Goal: Transaction & Acquisition: Purchase product/service

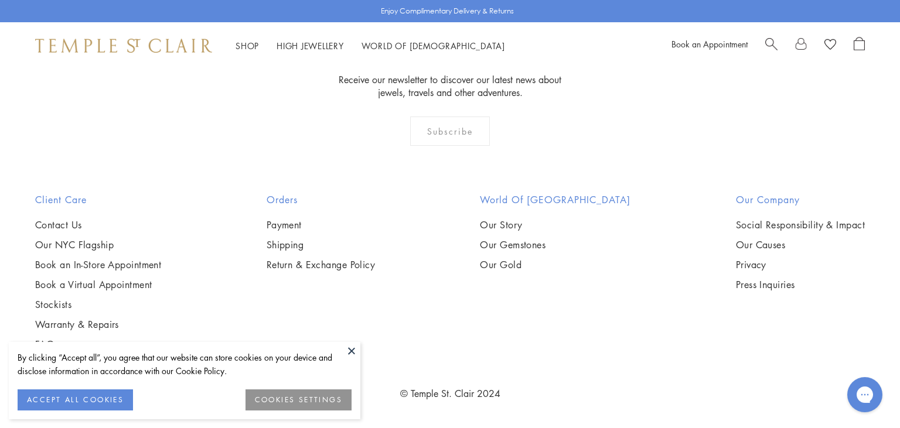
scroll to position [2357, 0]
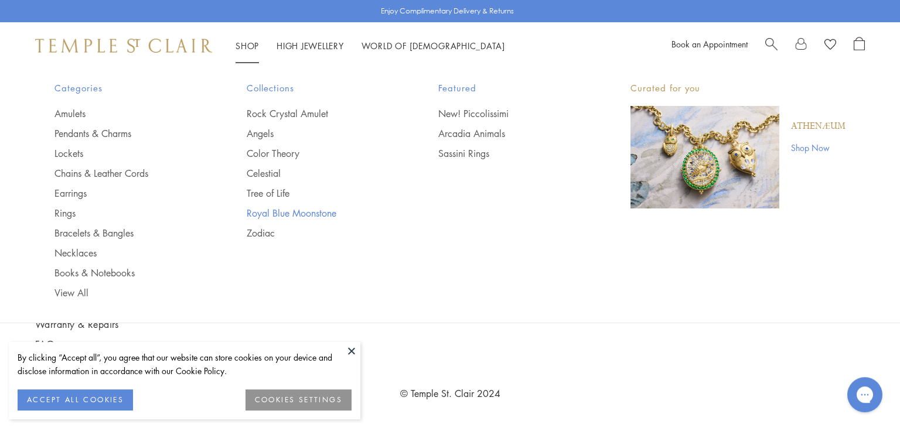
click at [287, 219] on link "Royal Blue Moonstone" at bounding box center [319, 213] width 145 height 13
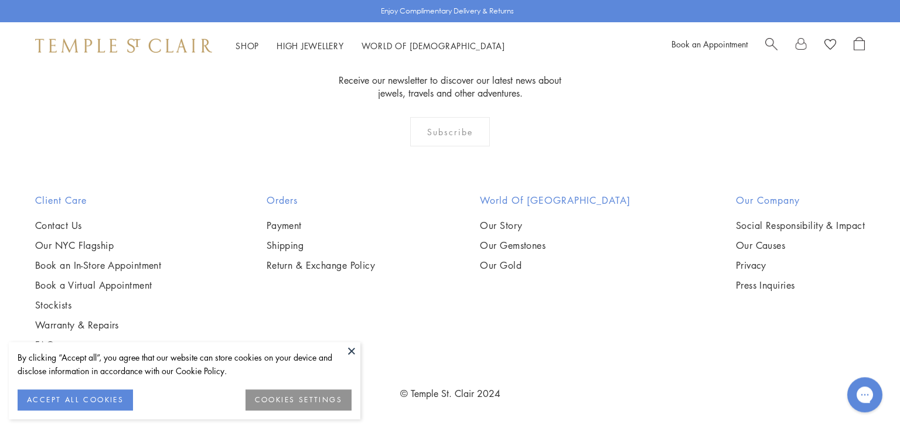
scroll to position [6403, 0]
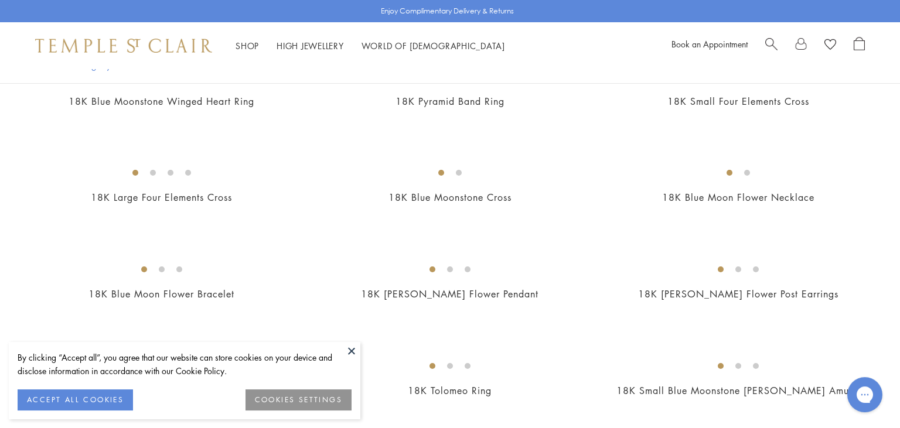
scroll to position [317, 0]
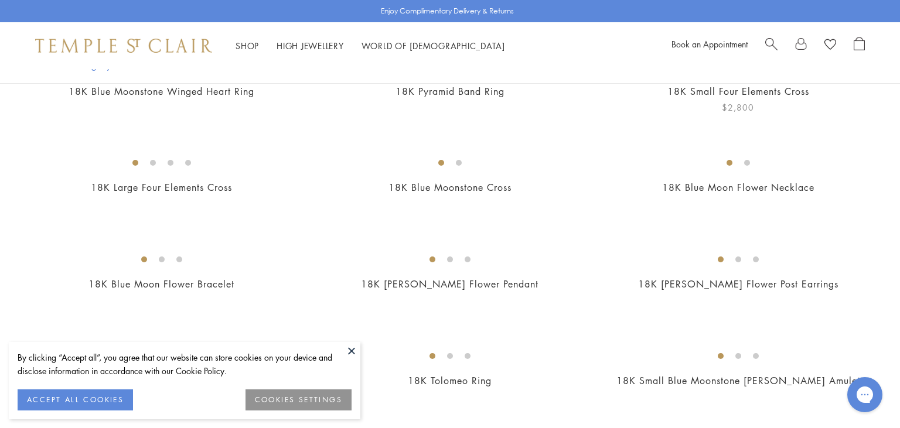
click at [0, 0] on img at bounding box center [0, 0] width 0 height 0
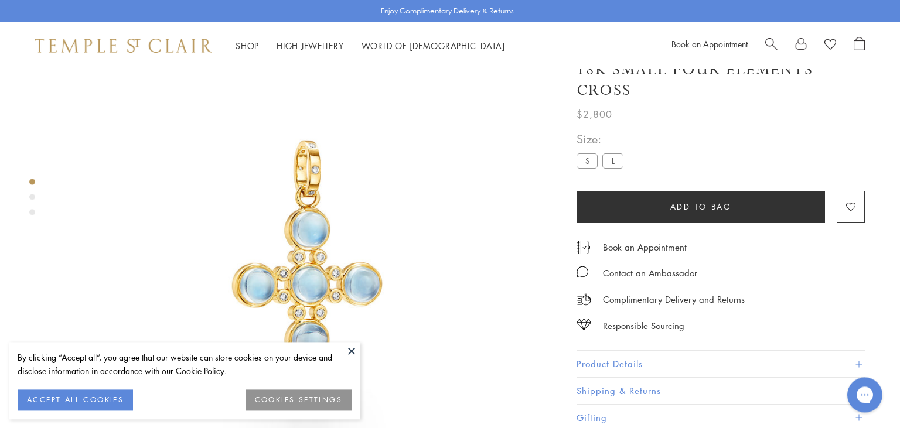
scroll to position [69, 0]
click at [489, 251] on img at bounding box center [309, 250] width 501 height 501
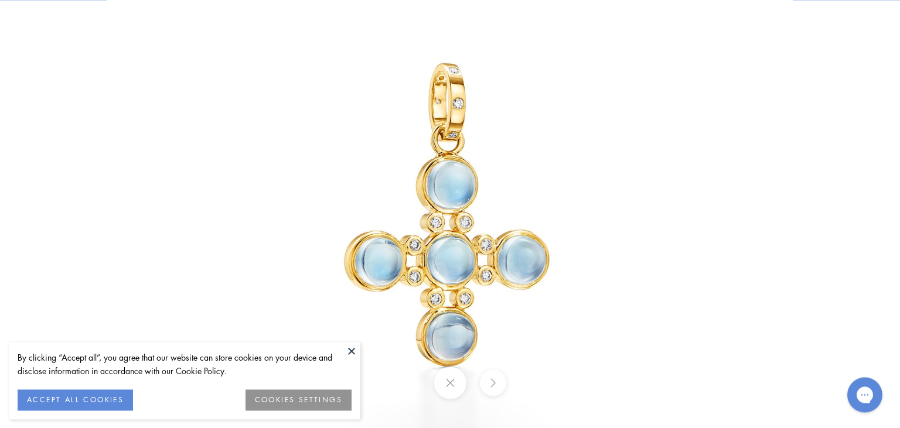
click at [574, 208] on img at bounding box center [449, 214] width 685 height 685
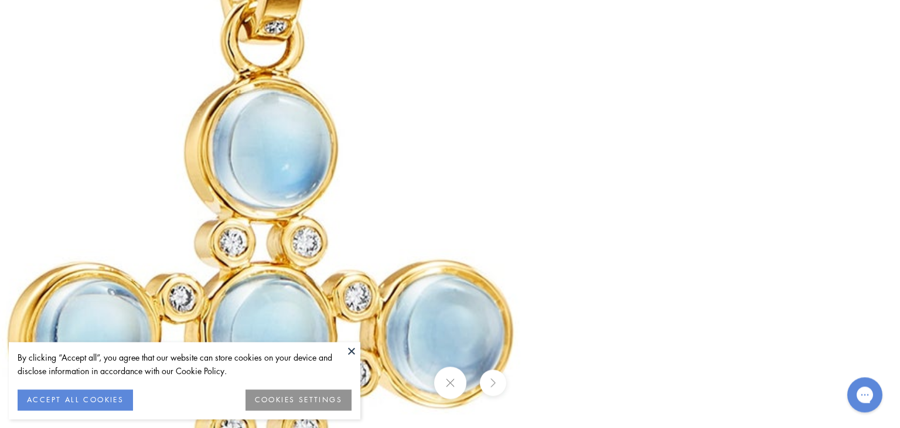
click at [344, 352] on button at bounding box center [352, 351] width 18 height 18
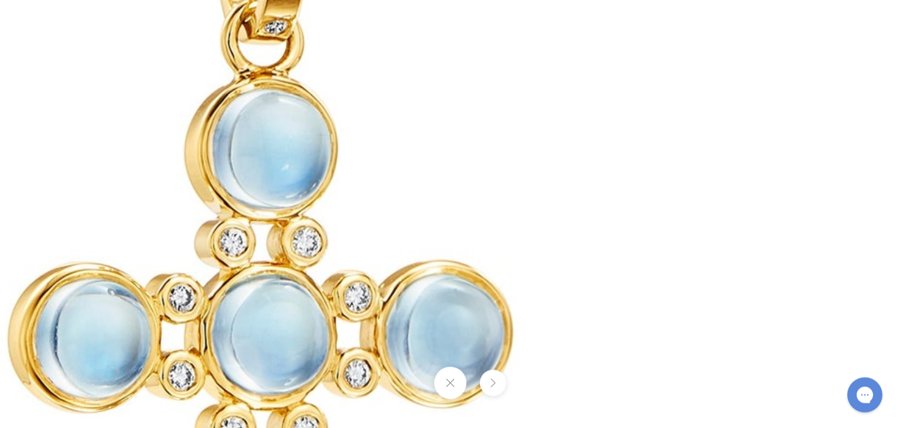
click at [463, 385] on button at bounding box center [449, 383] width 32 height 32
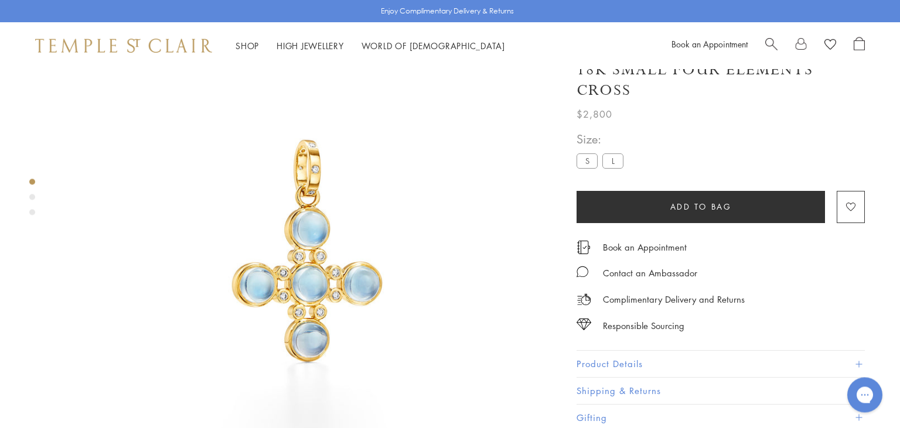
click at [669, 201] on button "Add to bag" at bounding box center [700, 207] width 248 height 32
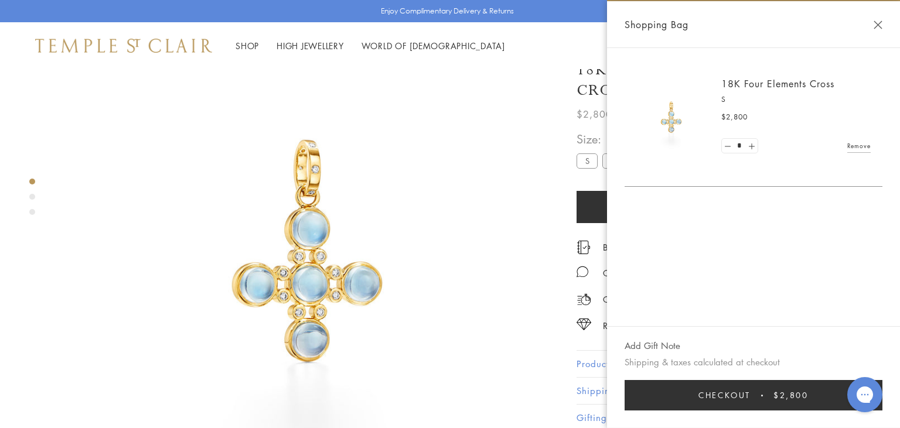
click at [718, 395] on span "Checkout" at bounding box center [724, 395] width 52 height 13
